Goal: Task Accomplishment & Management: Use online tool/utility

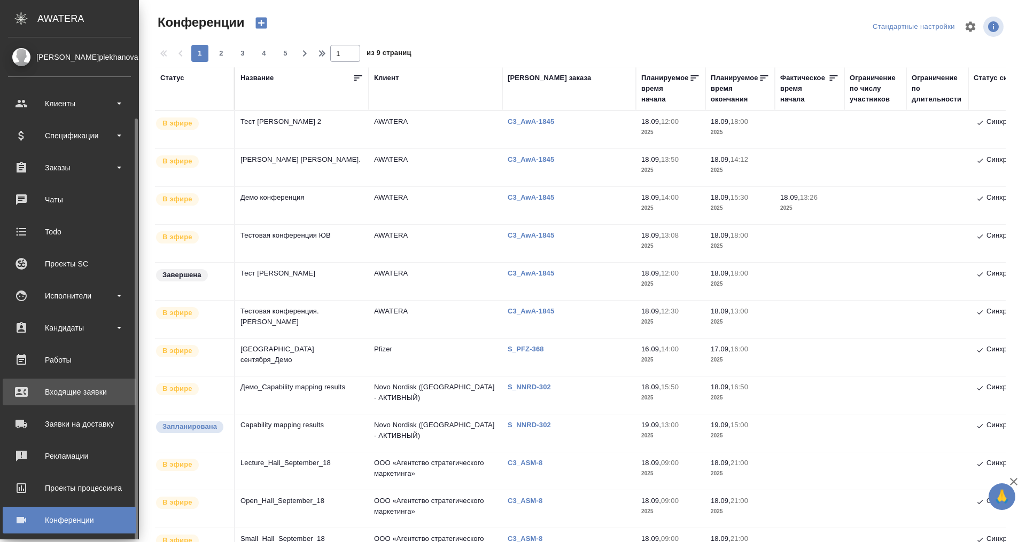
scroll to position [42, 0]
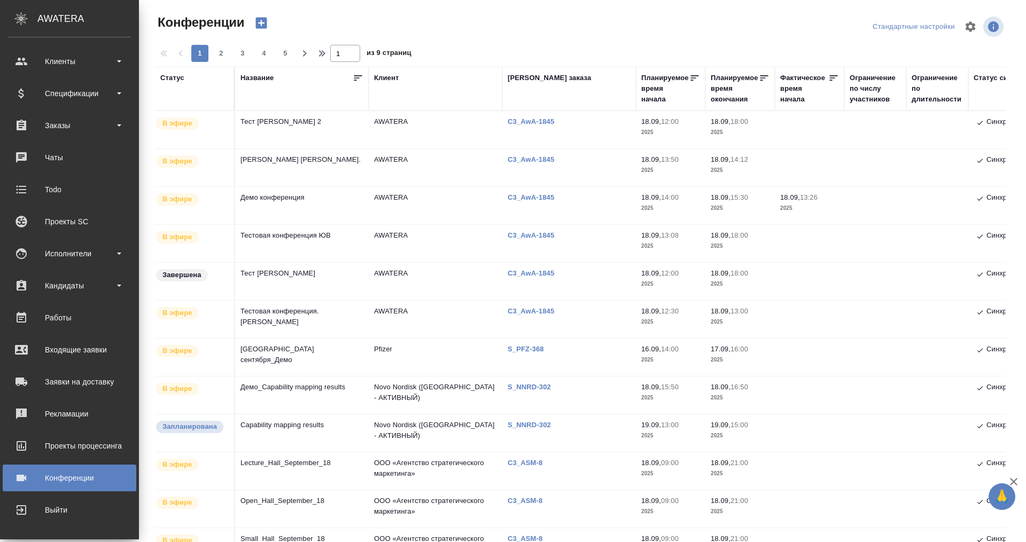
click at [65, 11] on div "AWATERA" at bounding box center [87, 18] width 101 height 21
click at [15, 12] on icon ".cls-1 fill:#fff;" at bounding box center [21, 18] width 19 height 13
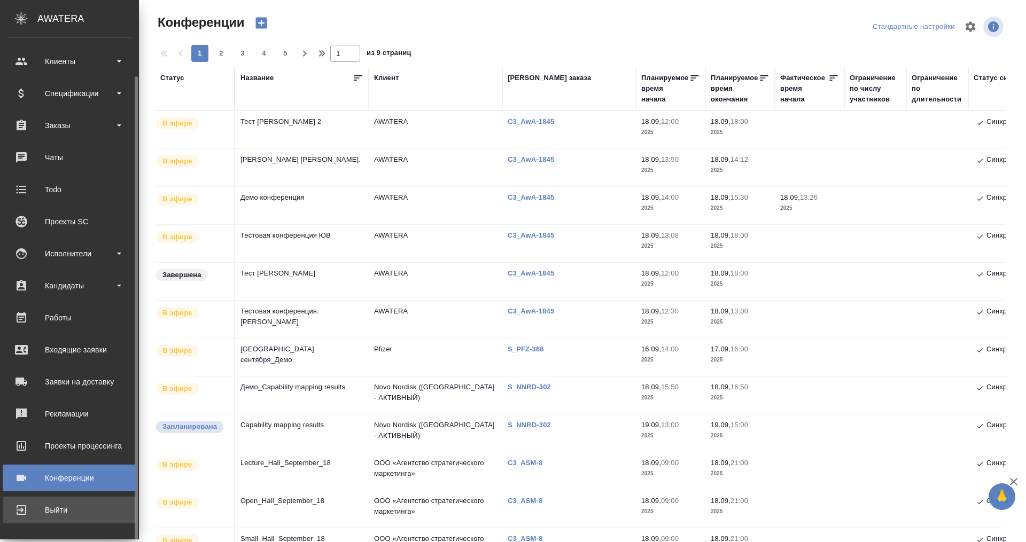
click at [46, 510] on div "Выйти" at bounding box center [69, 510] width 123 height 16
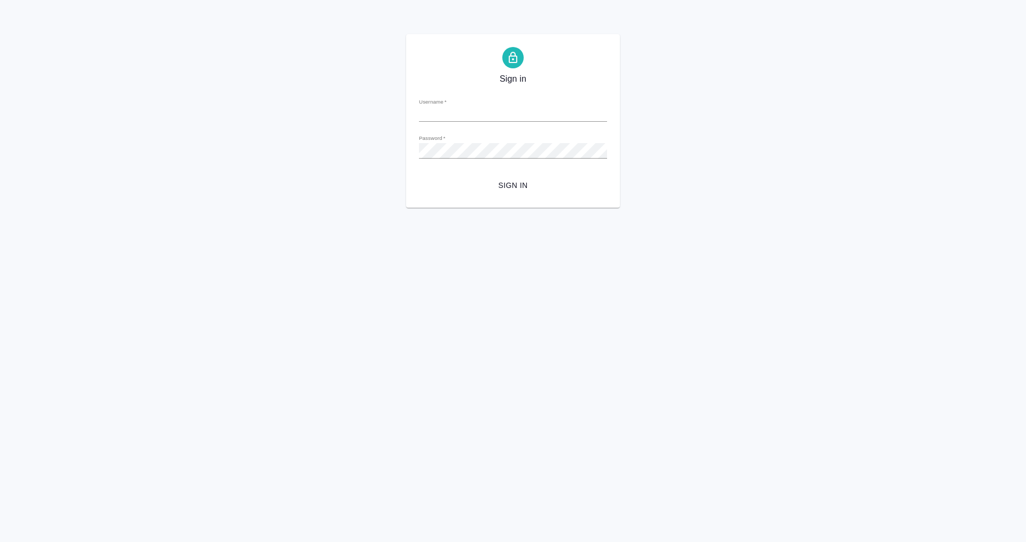
type input "[PERSON_NAME][EMAIL_ADDRESS][DOMAIN_NAME]"
click at [519, 183] on span "Sign in" at bounding box center [512, 185] width 171 height 13
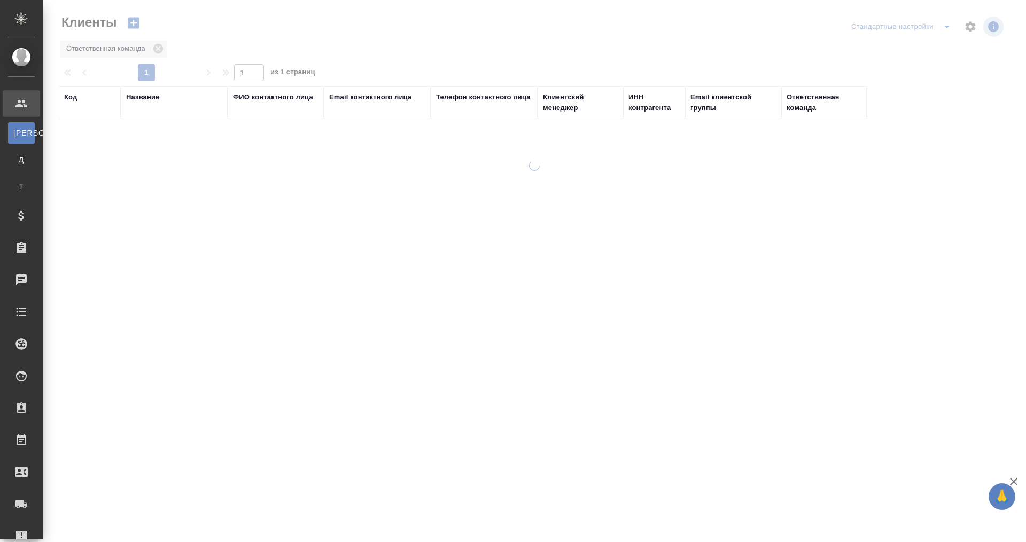
select select "RU"
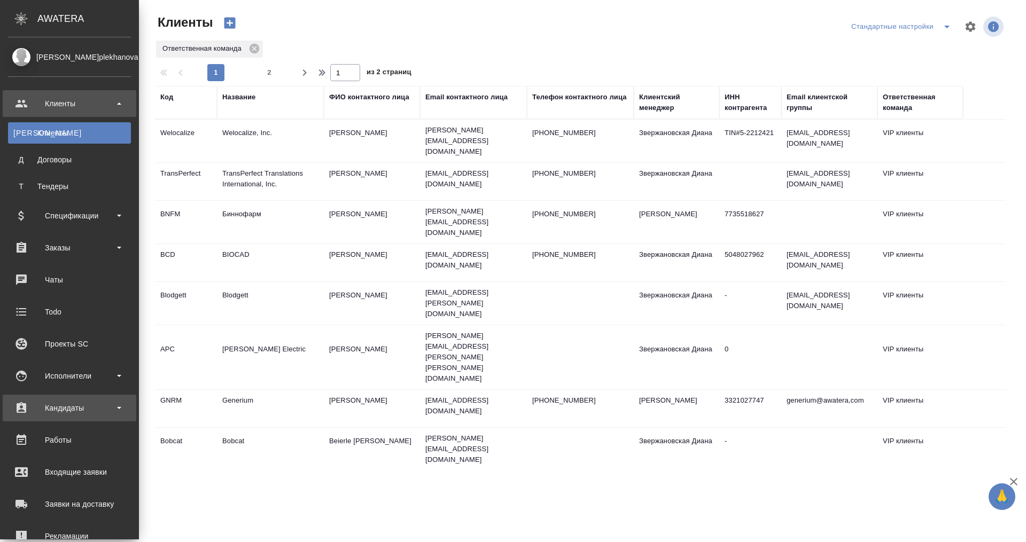
scroll to position [122, 0]
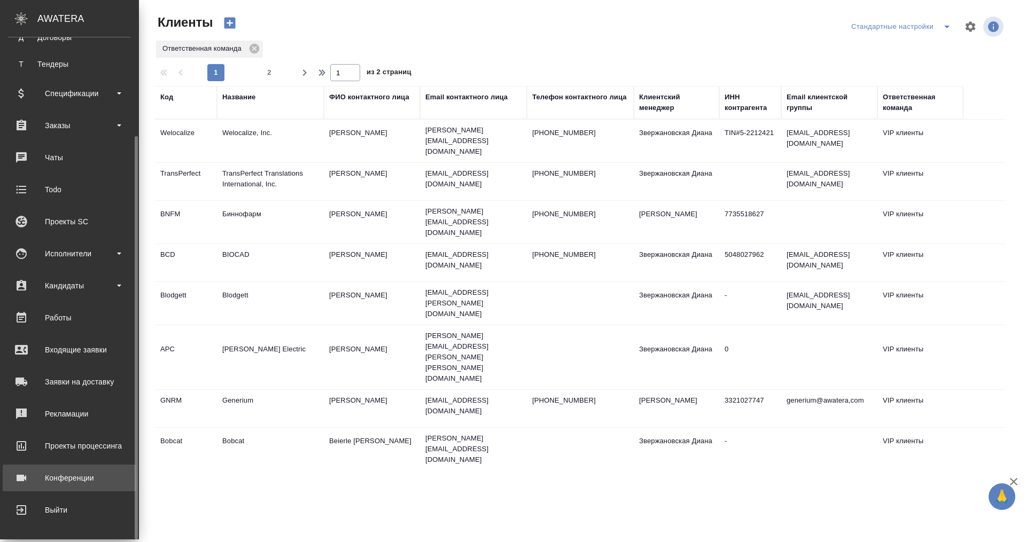
click at [67, 472] on div "Конференции" at bounding box center [69, 478] width 123 height 16
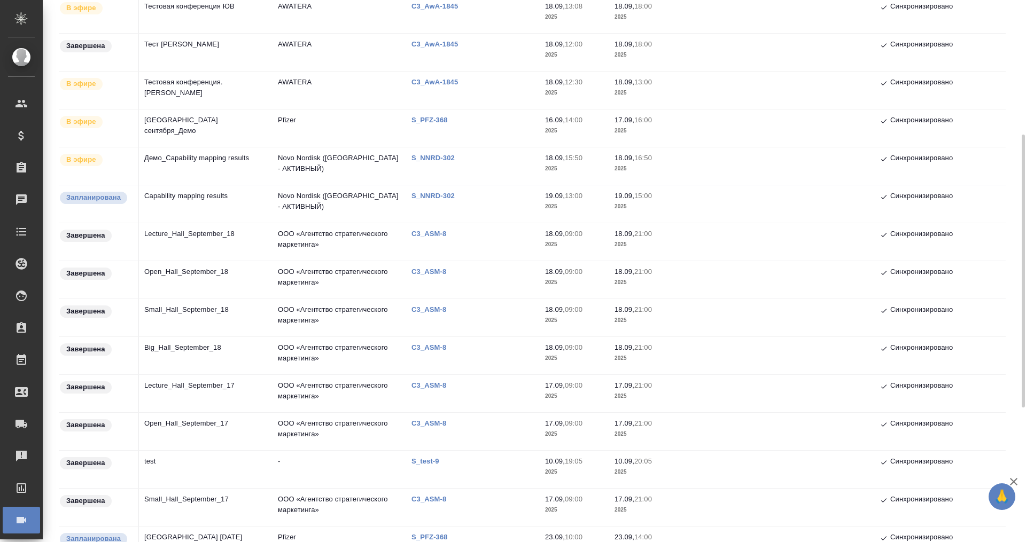
scroll to position [401, 0]
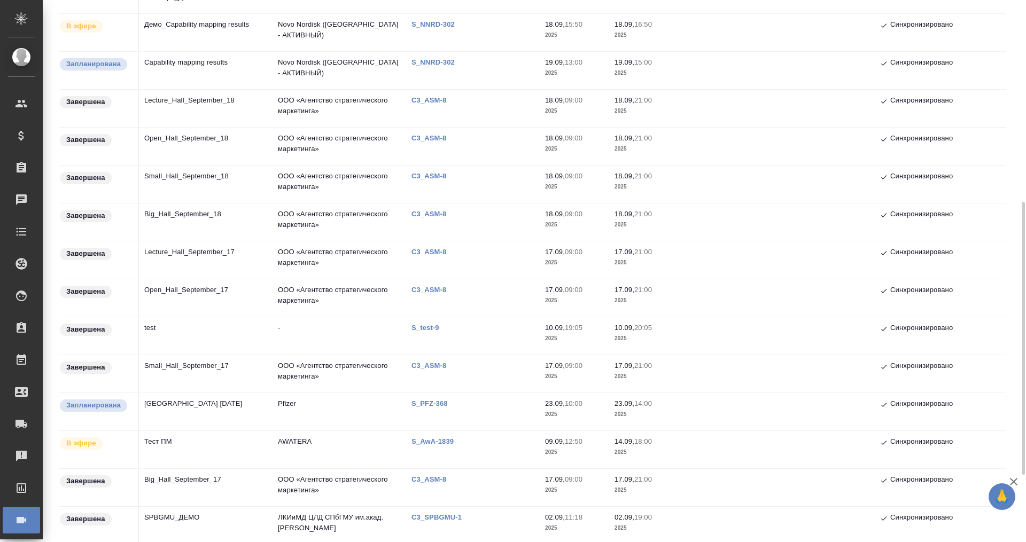
click at [173, 429] on td "Town Hall 23 сентября" at bounding box center [206, 411] width 134 height 37
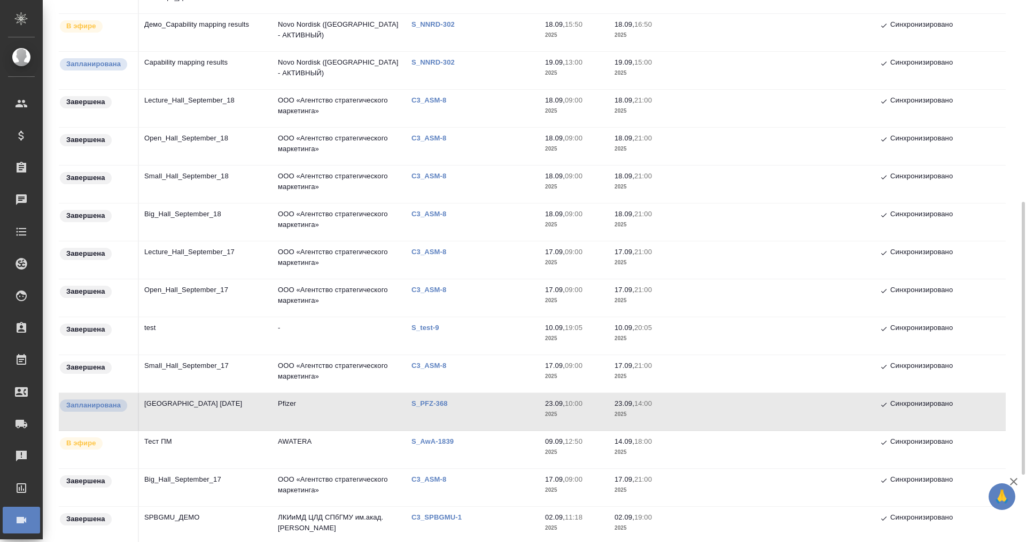
click at [171, 440] on td "Тест ПМ" at bounding box center [206, 449] width 134 height 37
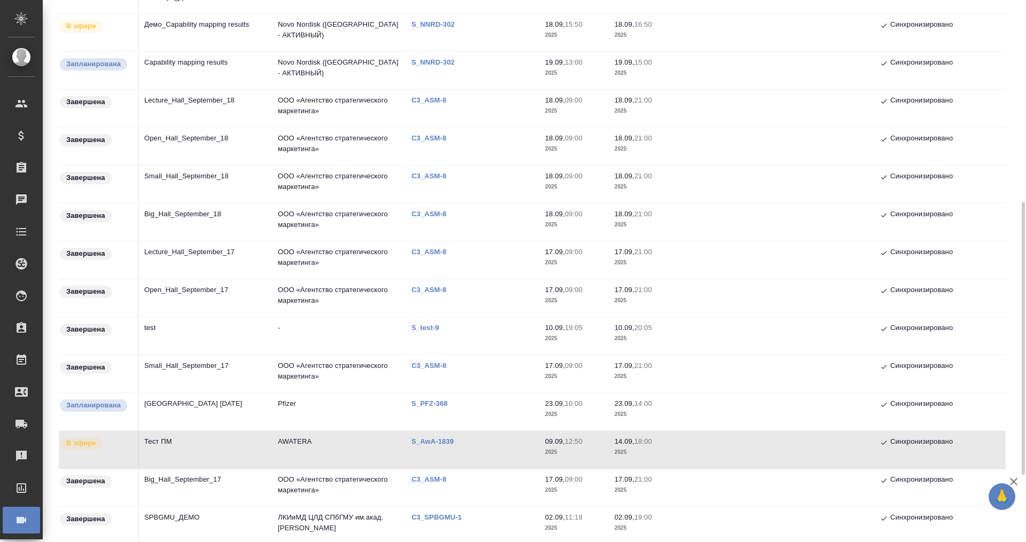
click at [171, 440] on td "Тест ПМ" at bounding box center [206, 449] width 134 height 37
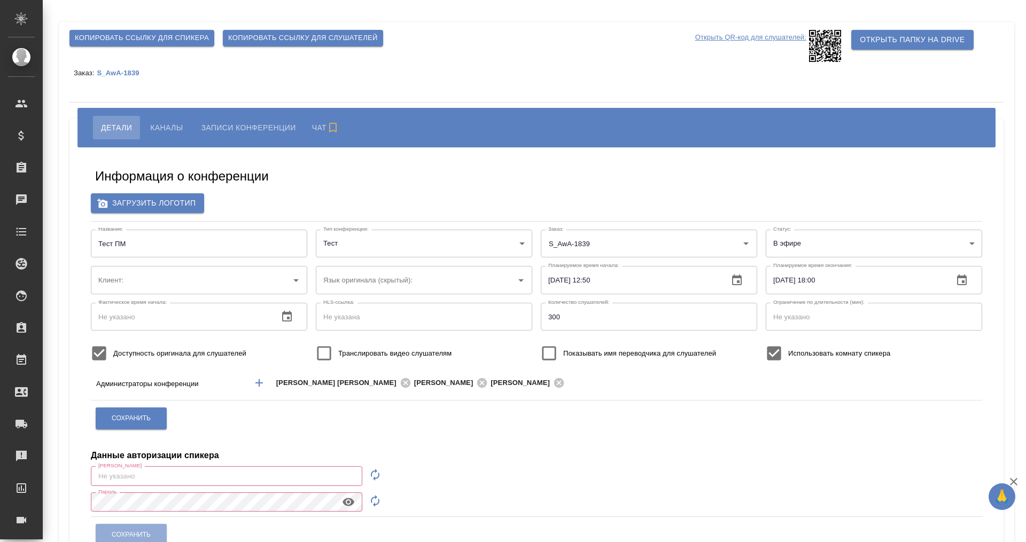
type input "AWATERA"
type input "[PERSON_NAME][EMAIL_ADDRESS][DOMAIN_NAME]"
click at [162, 124] on span "Каналы" at bounding box center [166, 127] width 33 height 13
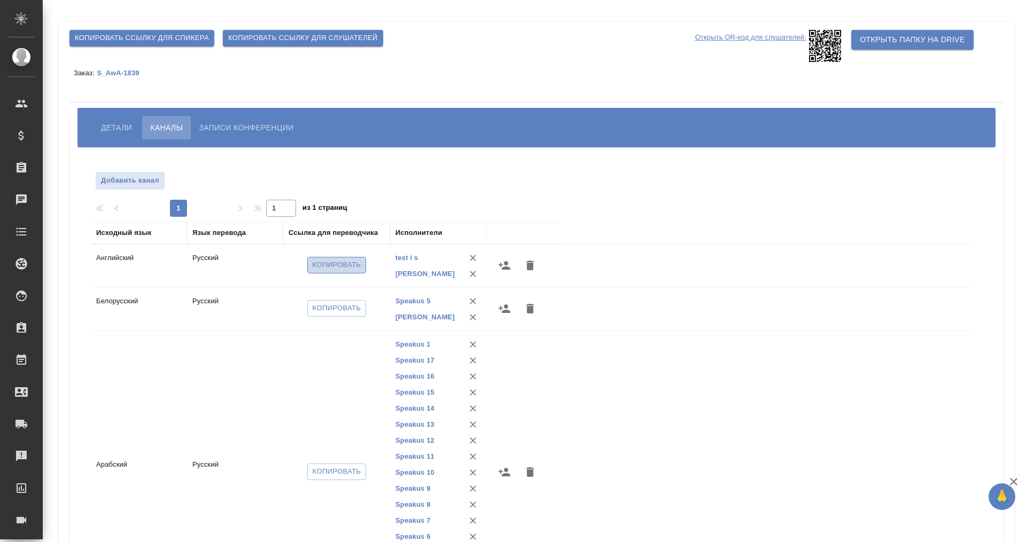
click at [323, 262] on span "Копировать" at bounding box center [336, 265] width 49 height 12
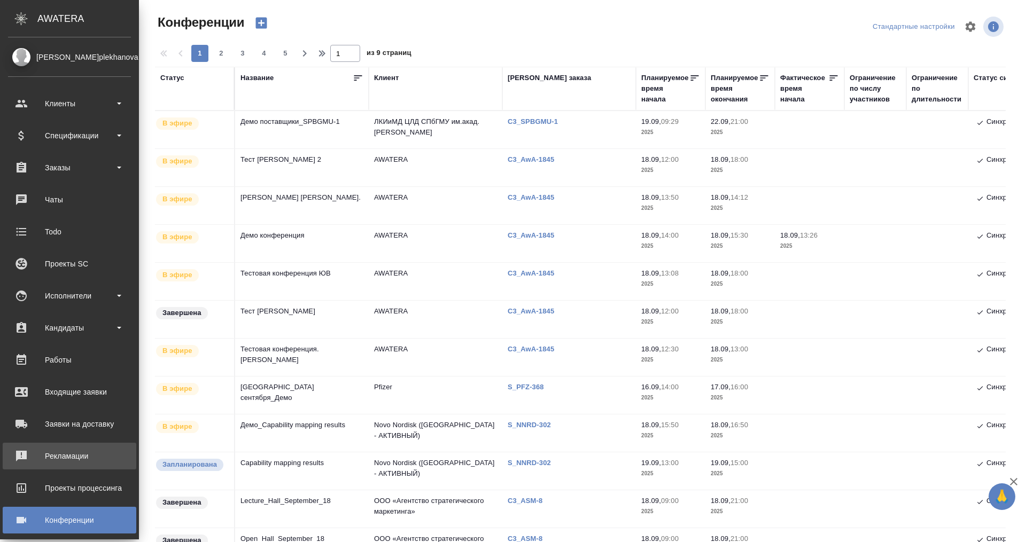
scroll to position [42, 0]
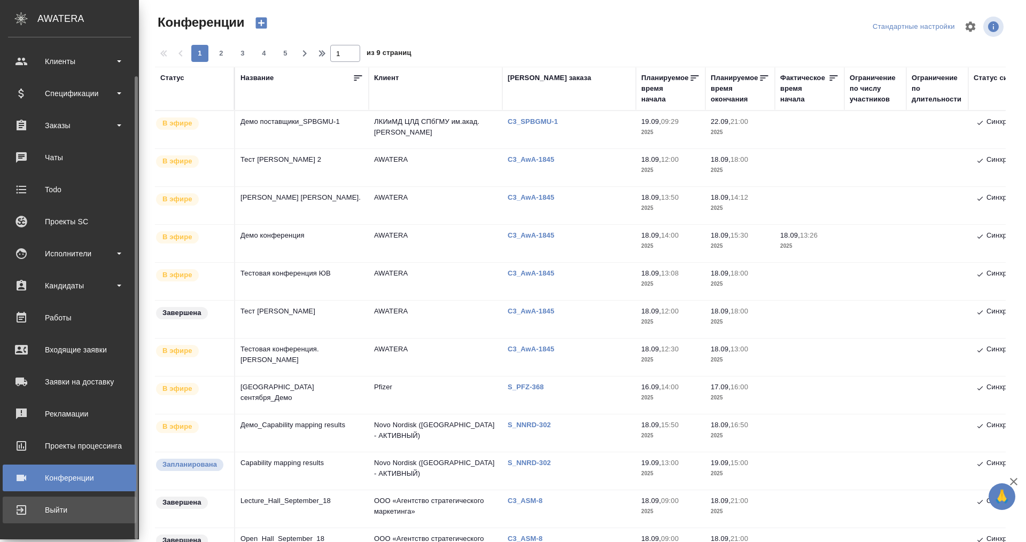
click at [60, 510] on div "Выйти" at bounding box center [69, 510] width 123 height 16
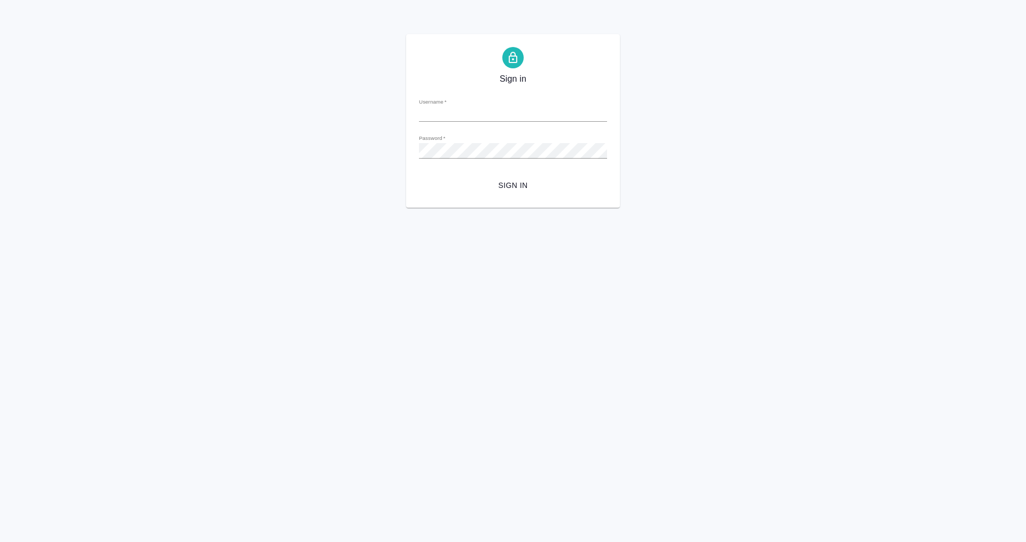
type input "[PERSON_NAME][EMAIL_ADDRESS][DOMAIN_NAME]"
click at [515, 190] on span "Sign in" at bounding box center [512, 185] width 171 height 13
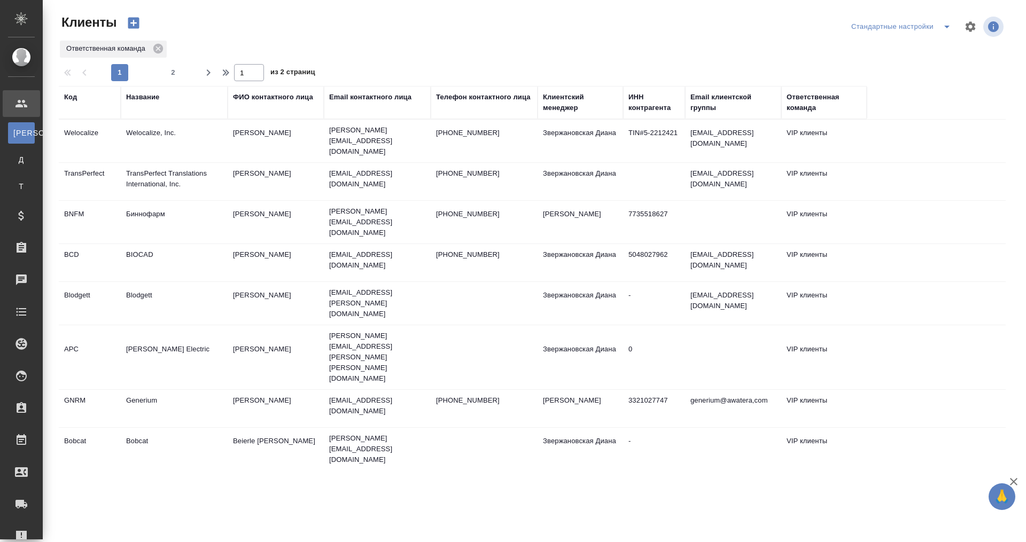
select select "RU"
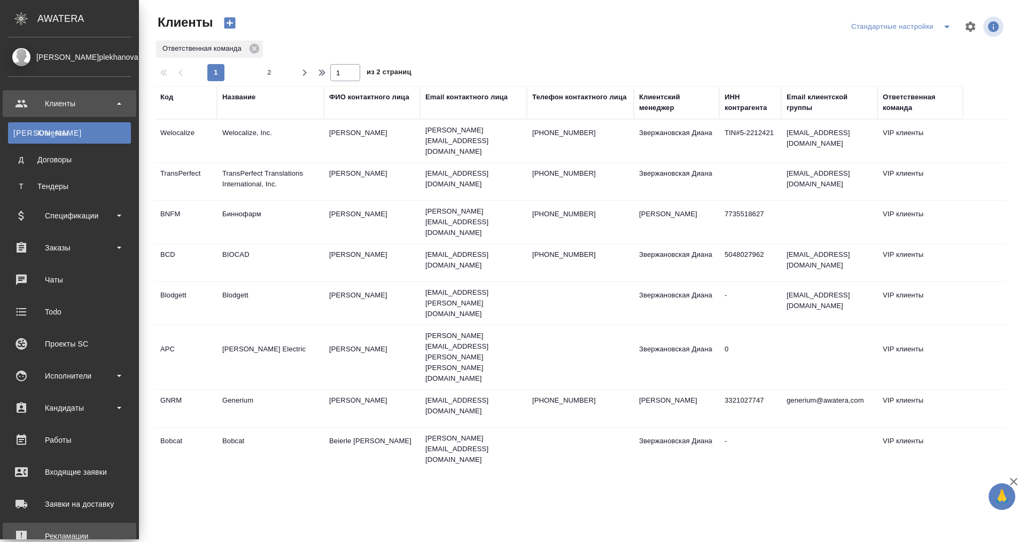
scroll to position [122, 0]
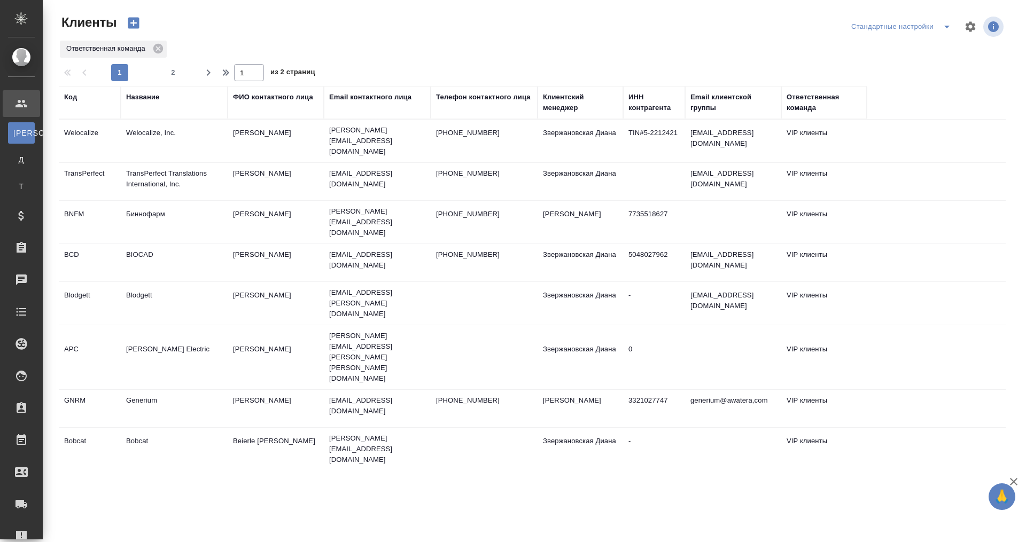
select select "RU"
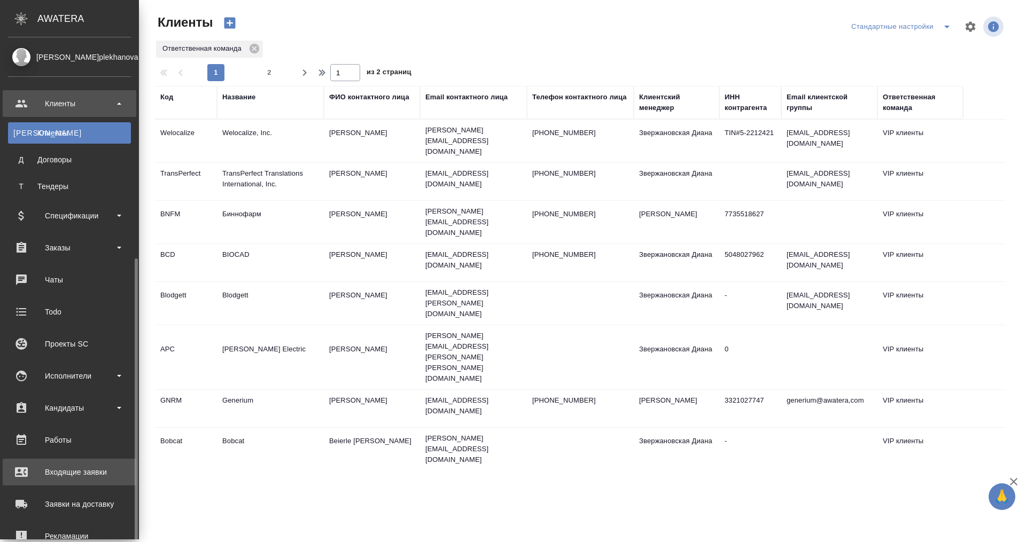
scroll to position [122, 0]
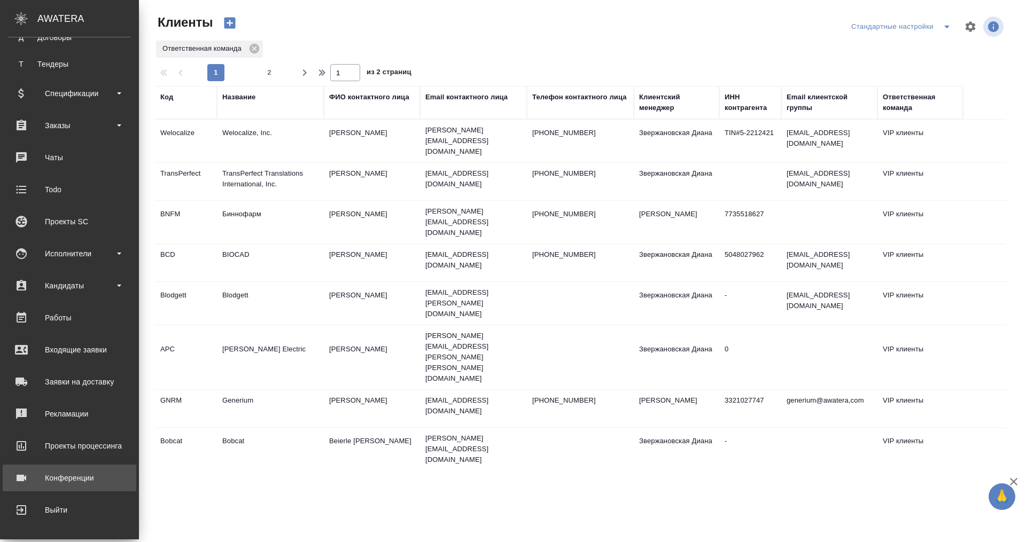
click at [63, 474] on div "Конференции" at bounding box center [69, 478] width 123 height 16
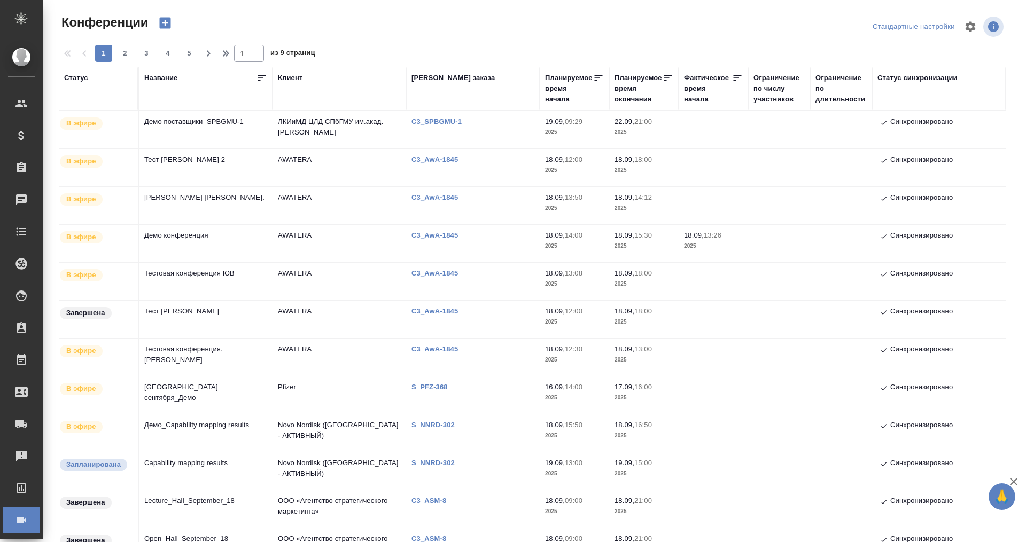
type input "[PERSON_NAME]"
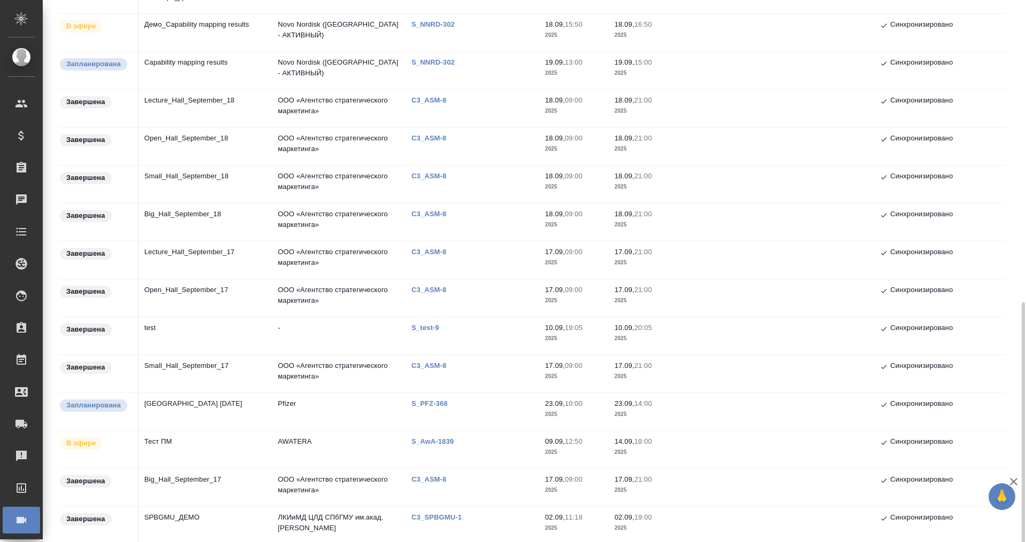
scroll to position [533, 0]
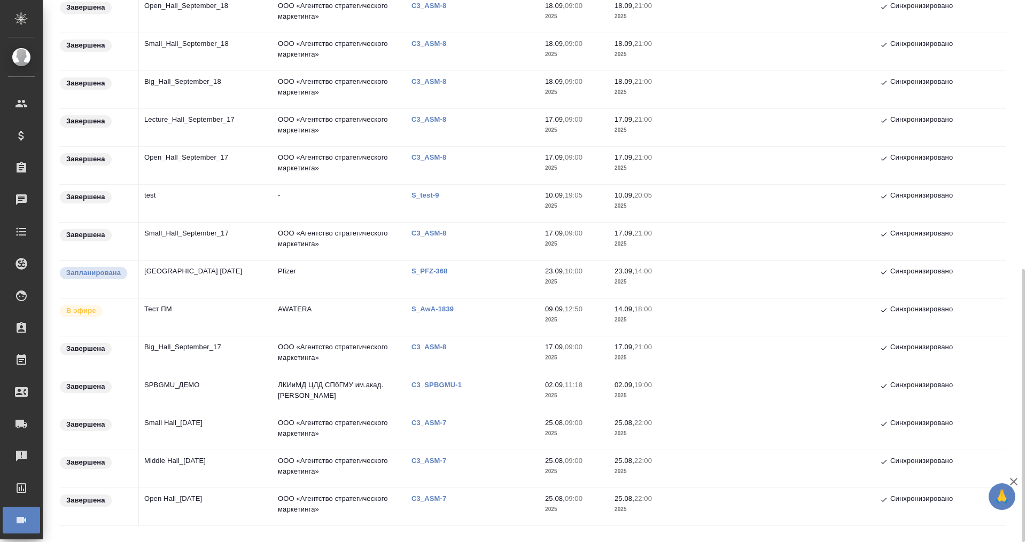
click at [172, 302] on td "Тест ПМ" at bounding box center [206, 317] width 134 height 37
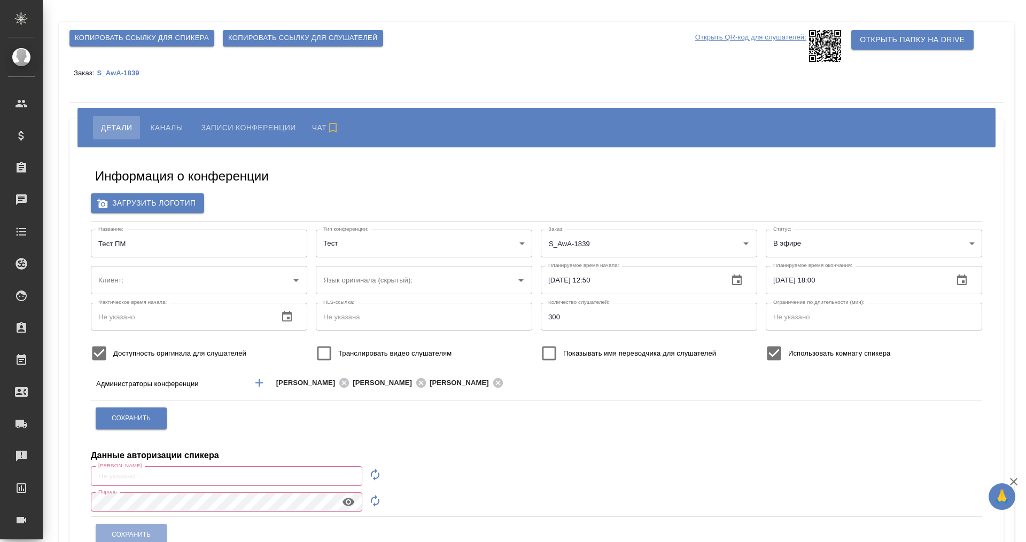
type input "AWATERA"
type input "m.plekhanova@awatera.com"
click at [165, 124] on span "Каналы" at bounding box center [166, 127] width 33 height 13
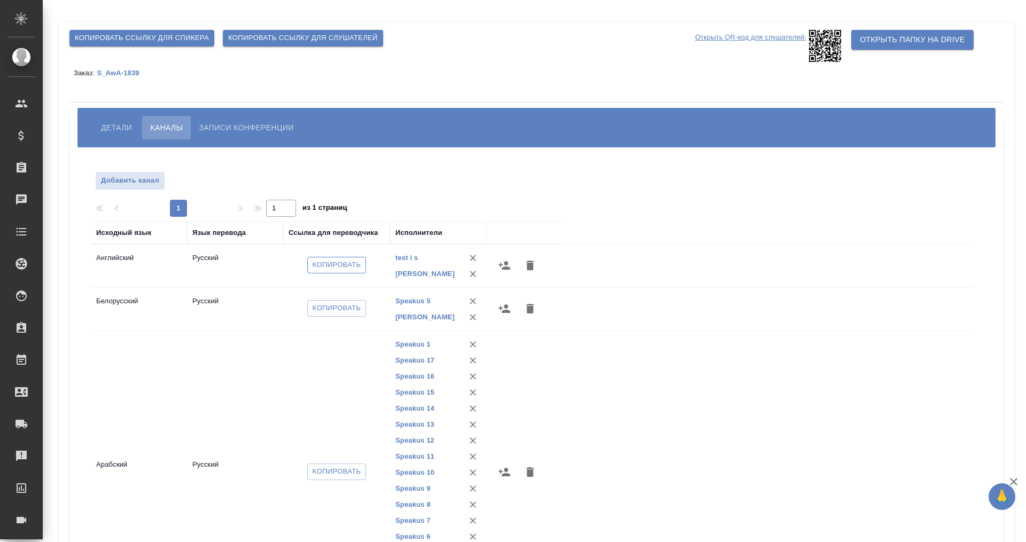
click at [334, 264] on span "Копировать" at bounding box center [336, 265] width 49 height 12
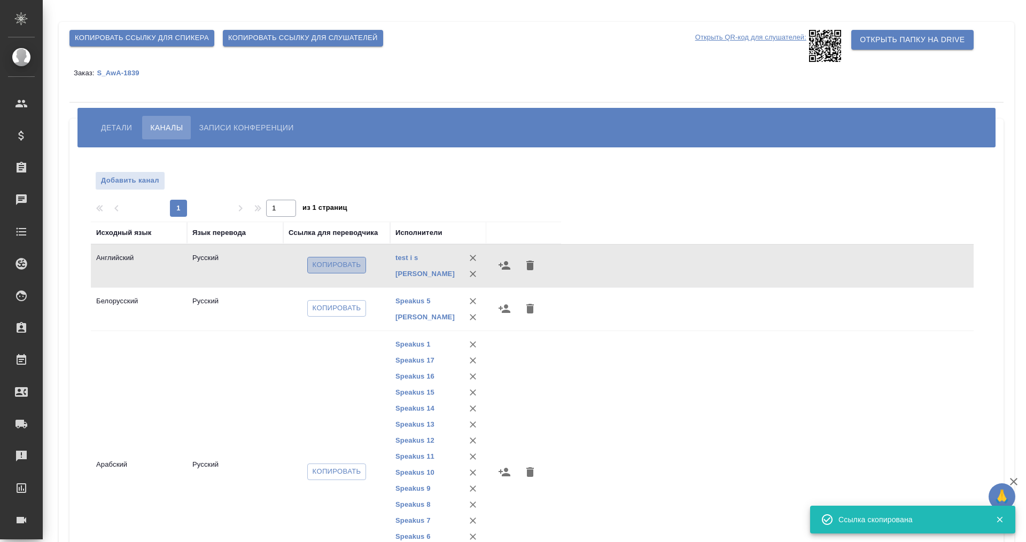
click at [331, 270] on span "Копировать" at bounding box center [336, 265] width 49 height 12
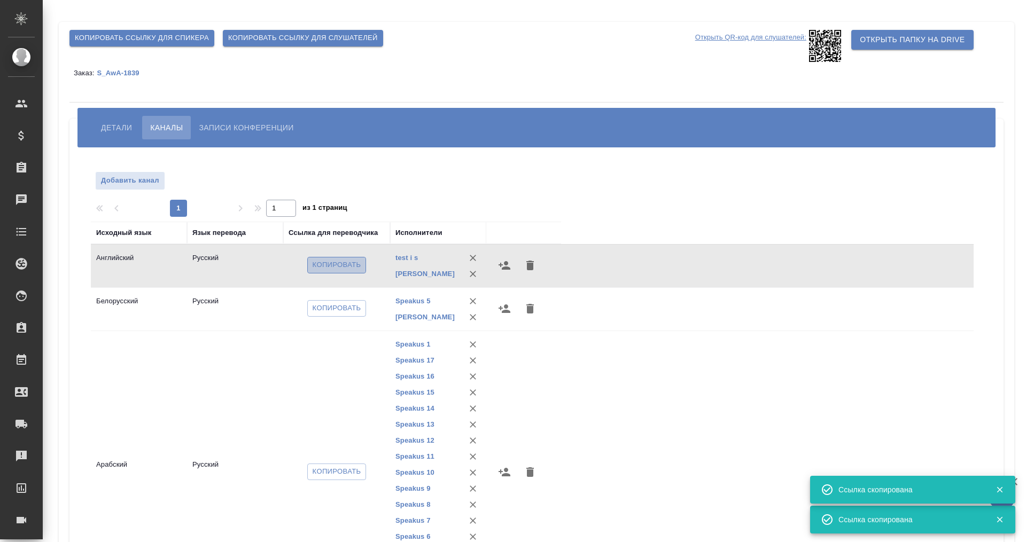
click at [332, 265] on span "Копировать" at bounding box center [336, 265] width 49 height 12
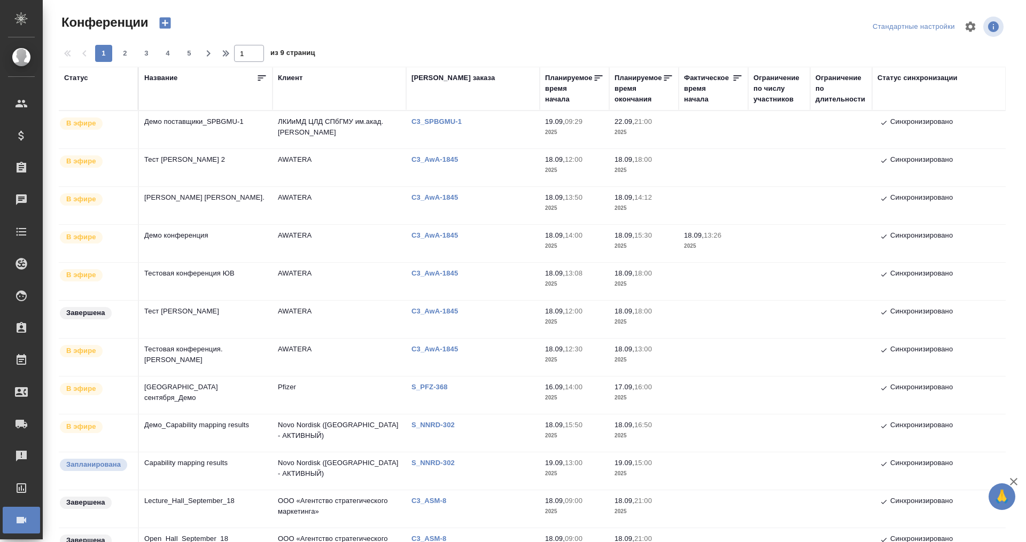
click at [202, 123] on td "Демо поставщики_SPBGMU-1" at bounding box center [206, 129] width 134 height 37
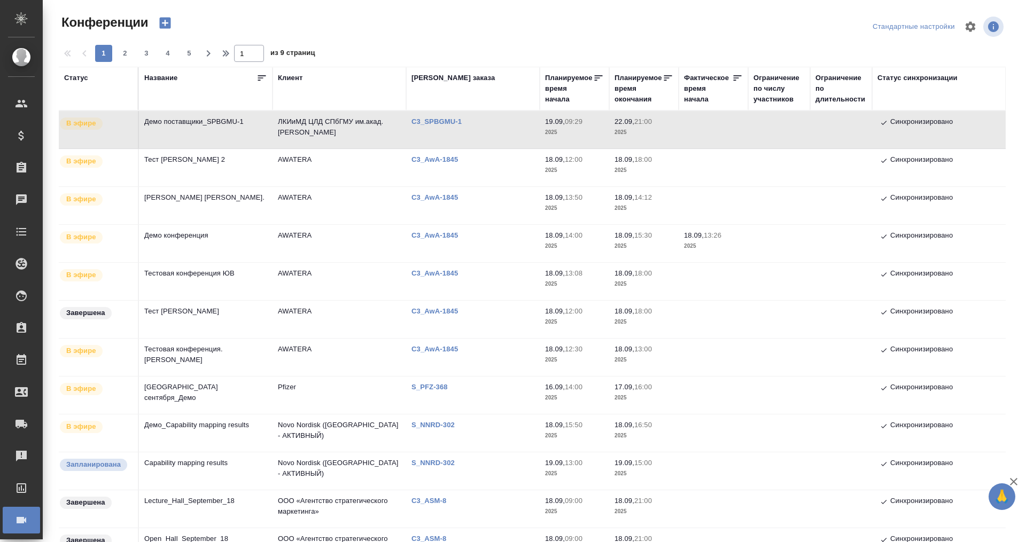
click at [184, 118] on td "Демо поставщики_SPBGMU-1" at bounding box center [206, 129] width 134 height 37
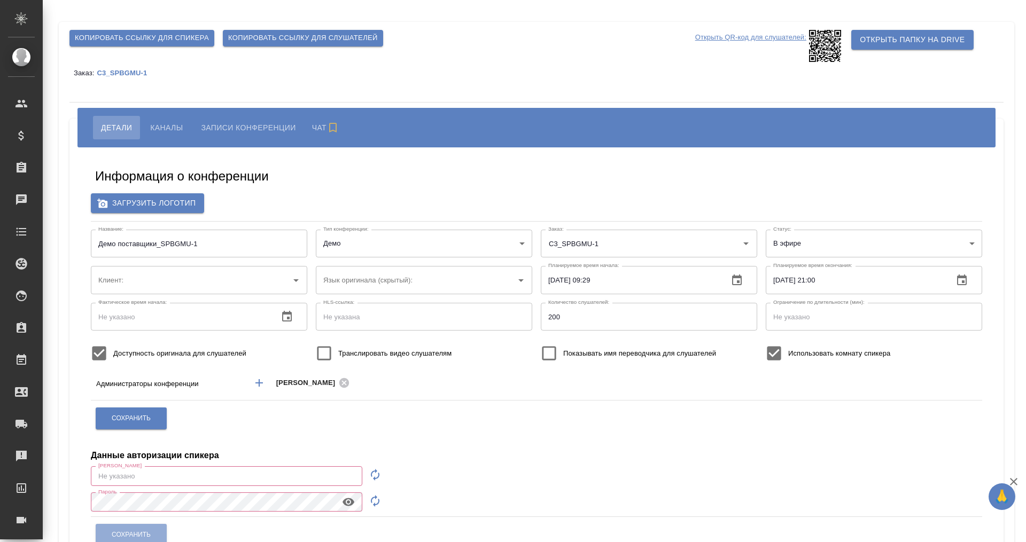
type input "ЛКИиМД ЦЛД СПбГМУ им.акад. [PERSON_NAME]"
type input "[EMAIL_ADDRESS][DOMAIN_NAME]"
click at [169, 115] on div "[PERSON_NAME] Записи конференции Чат" at bounding box center [536, 128] width 918 height 40
click at [166, 124] on span "Каналы" at bounding box center [166, 127] width 33 height 13
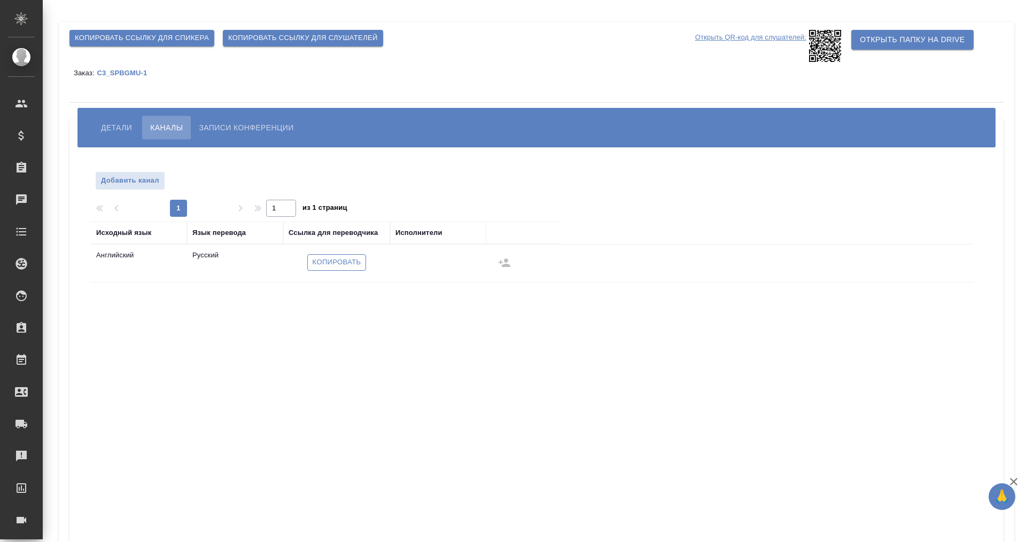
click at [339, 260] on span "Копировать" at bounding box center [336, 262] width 49 height 12
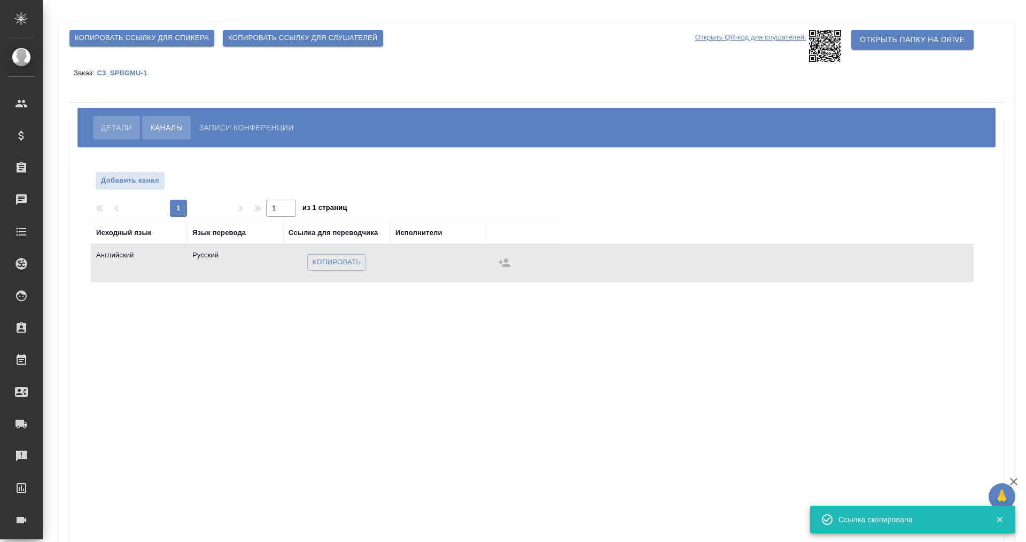
click at [113, 129] on span "Детали" at bounding box center [116, 127] width 31 height 13
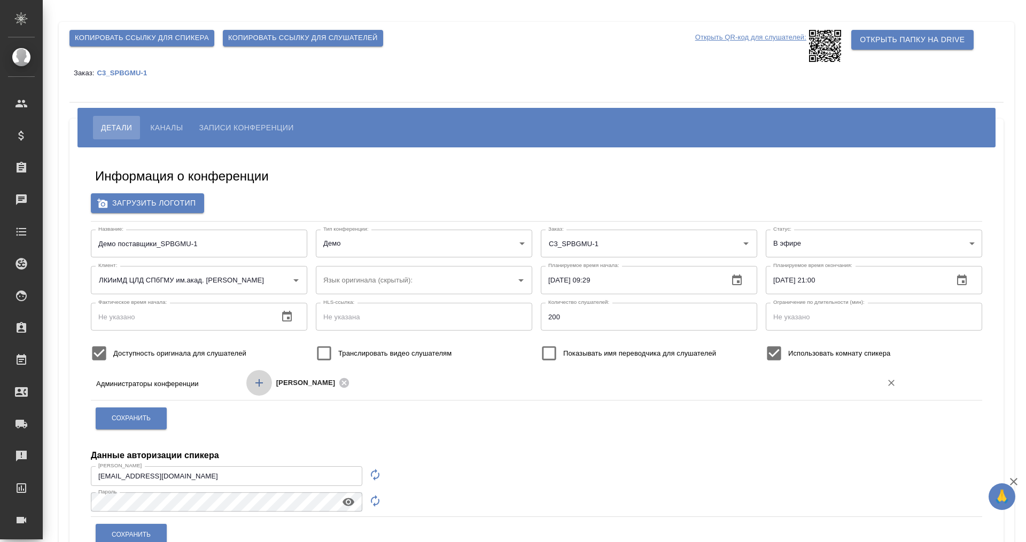
click at [256, 385] on icon "Добавить менеджера" at bounding box center [259, 383] width 13 height 13
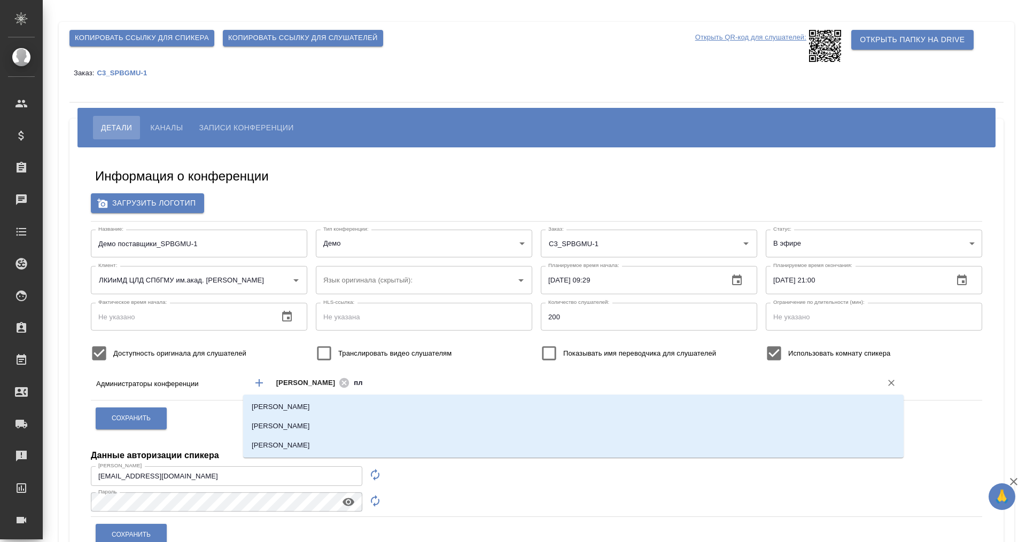
type input "пле"
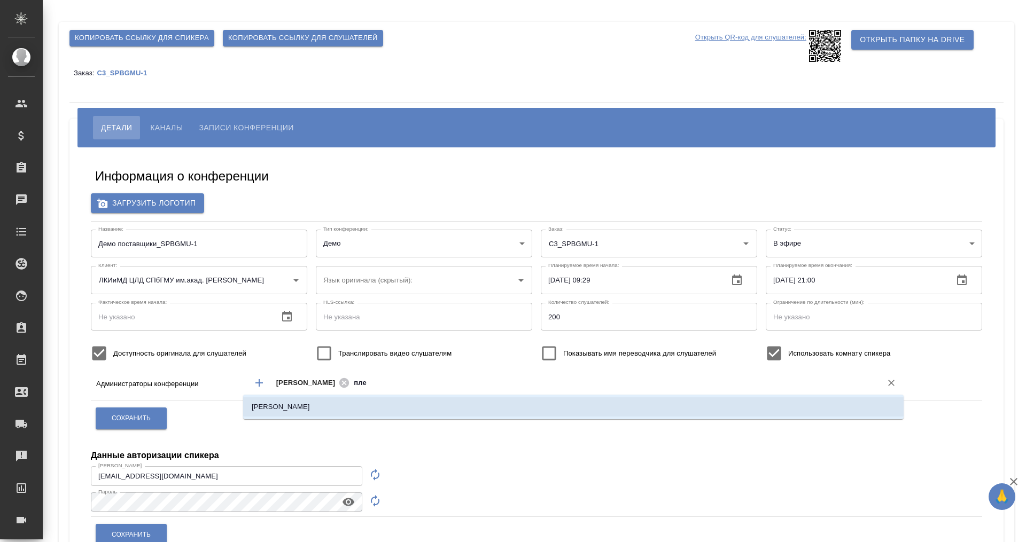
click at [303, 412] on li "[PERSON_NAME]" at bounding box center [573, 406] width 660 height 19
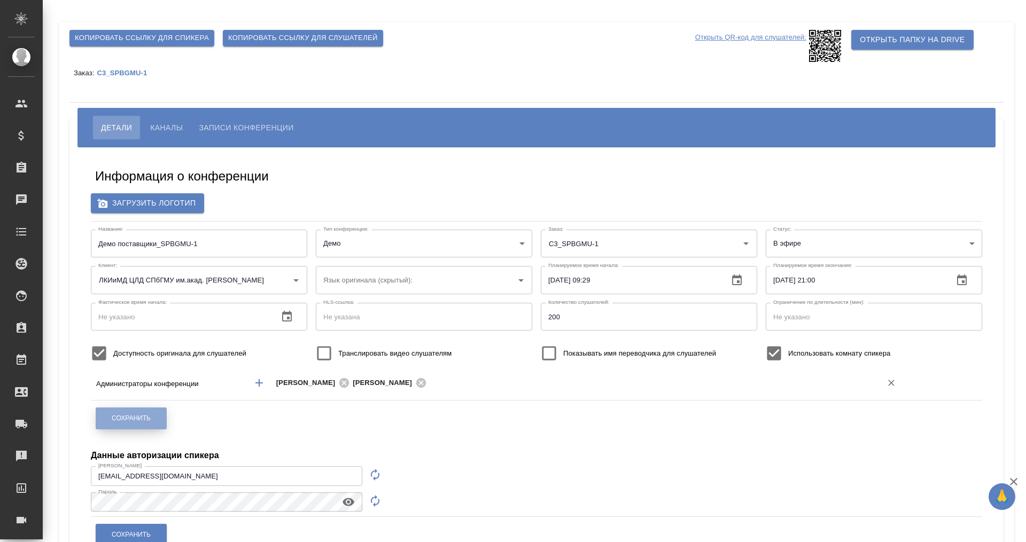
click at [147, 411] on button "Сохранить" at bounding box center [131, 419] width 71 height 22
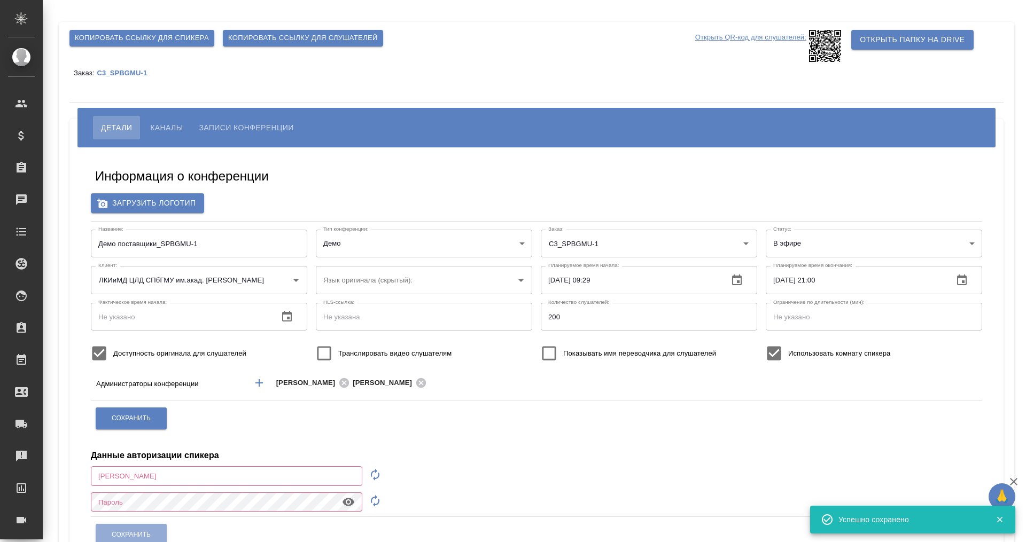
type input "m.plekhanova@awatera.com"
click at [178, 113] on div "Детали Каналы Записи конференции" at bounding box center [536, 128] width 918 height 40
click at [169, 128] on span "Каналы" at bounding box center [166, 127] width 33 height 13
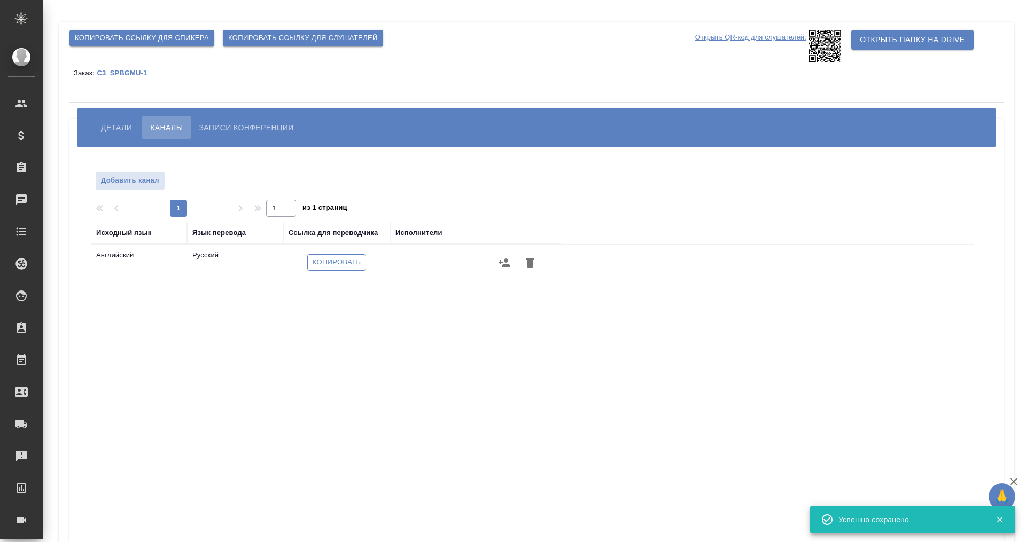
click at [335, 262] on span "Копировать" at bounding box center [336, 262] width 49 height 12
